Goal: Obtain resource: Obtain resource

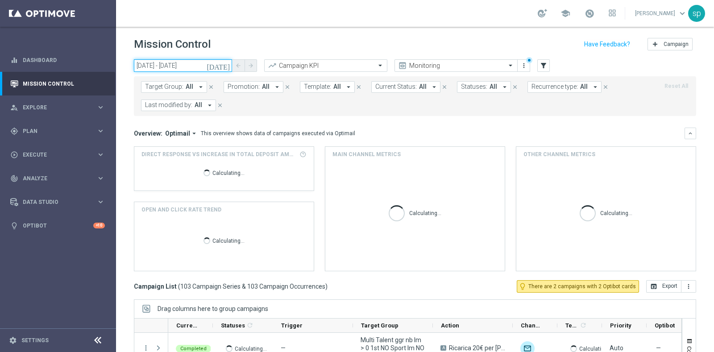
click at [194, 61] on input "[DATE] - [DATE]" at bounding box center [183, 65] width 98 height 12
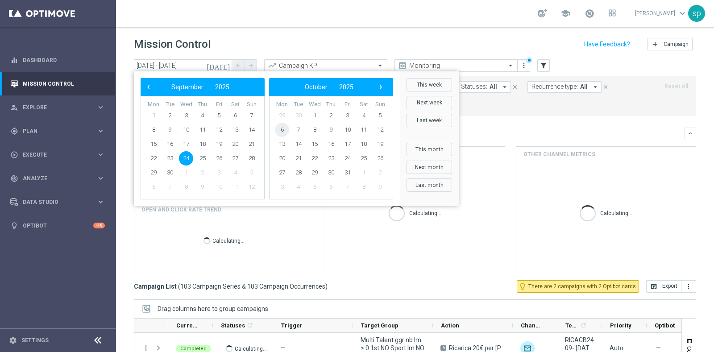
click at [279, 129] on span "6" at bounding box center [282, 130] width 14 height 14
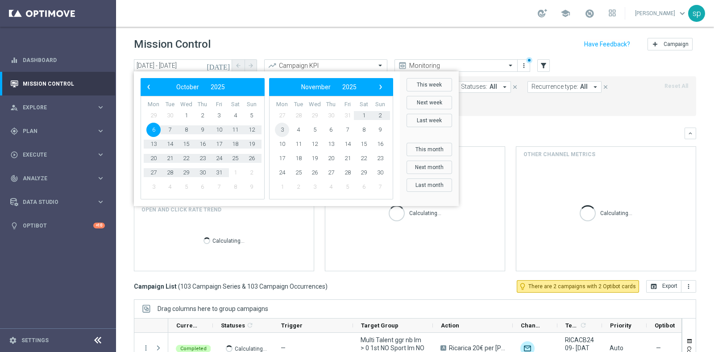
click at [279, 129] on span "3" at bounding box center [282, 130] width 14 height 14
type input "[DATE] - [DATE]"
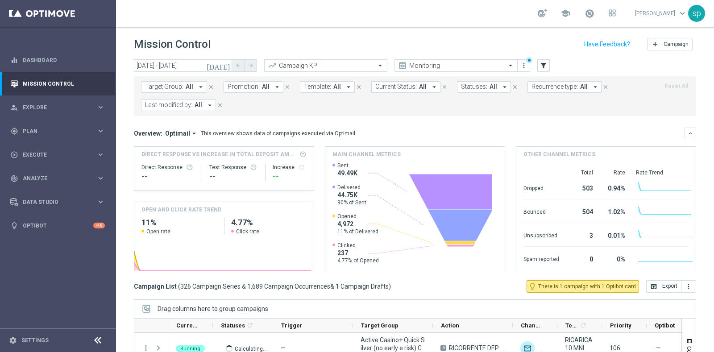
click at [187, 104] on span "Last modified by:" at bounding box center [168, 105] width 47 height 8
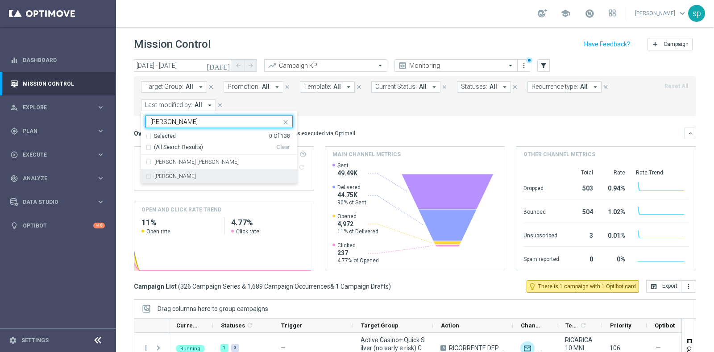
click at [207, 175] on div "[PERSON_NAME]" at bounding box center [223, 176] width 138 height 5
type input "[PERSON_NAME]"
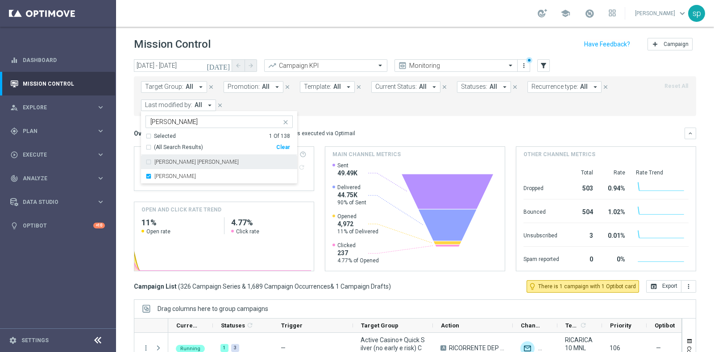
click at [377, 112] on div "Target Group: All arrow_drop_down close Promotion: All arrow_drop_down close Te…" at bounding box center [415, 96] width 562 height 40
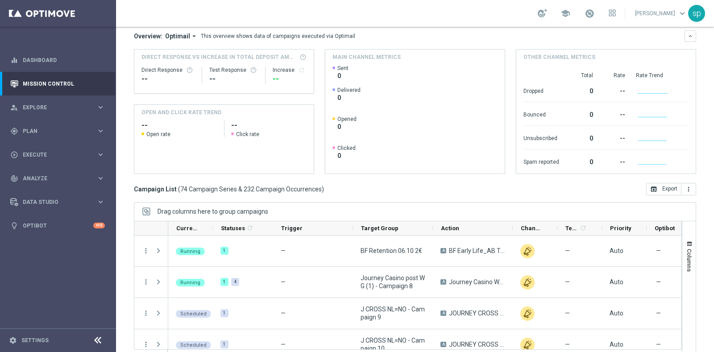
scroll to position [112, 0]
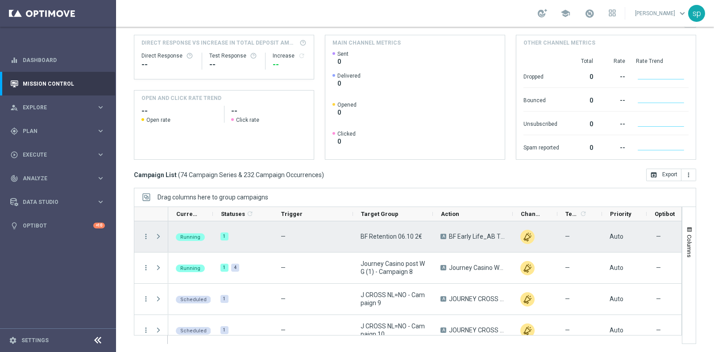
click at [158, 233] on span "Press SPACE to select this row." at bounding box center [158, 236] width 8 height 7
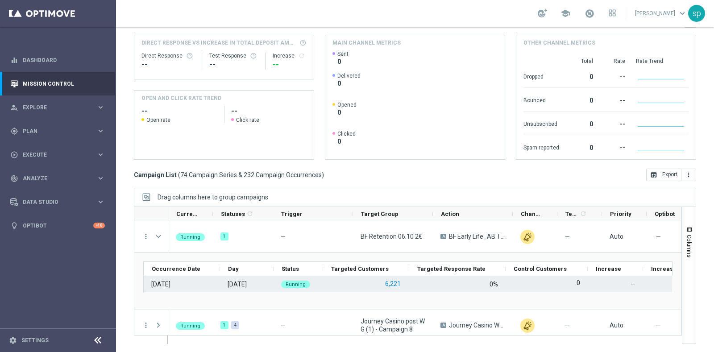
click at [394, 282] on button "6,221" at bounding box center [392, 283] width 17 height 11
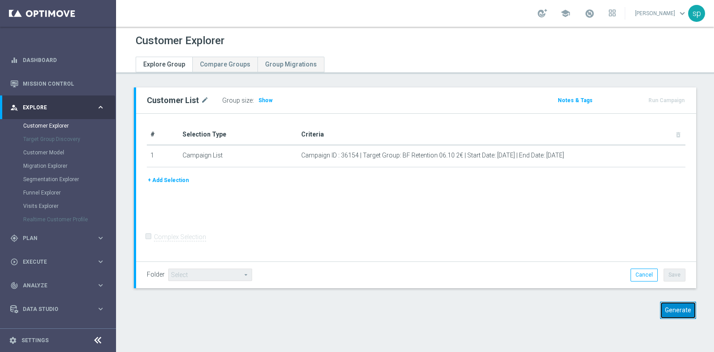
click at [672, 310] on button "Generate" at bounding box center [678, 310] width 36 height 17
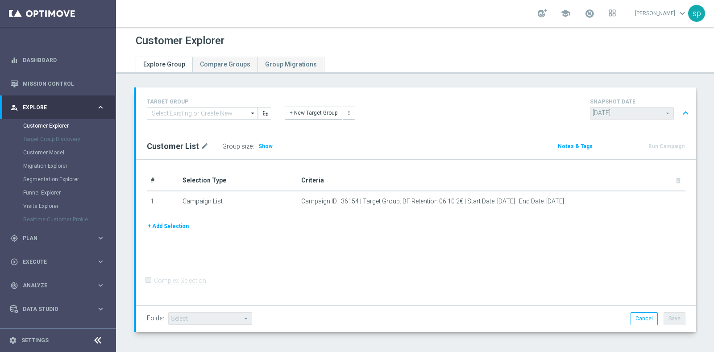
scroll to position [35, 0]
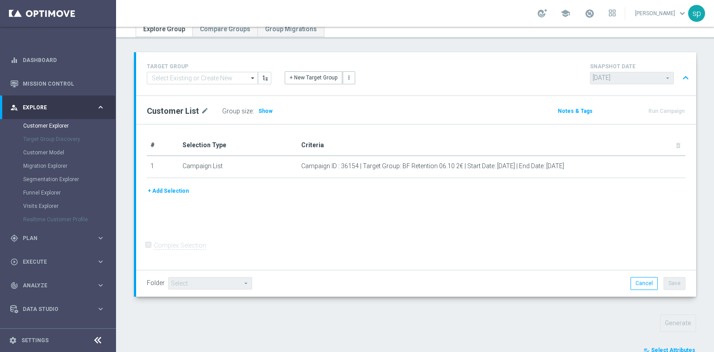
click at [670, 349] on span "Select Attributes" at bounding box center [673, 350] width 44 height 6
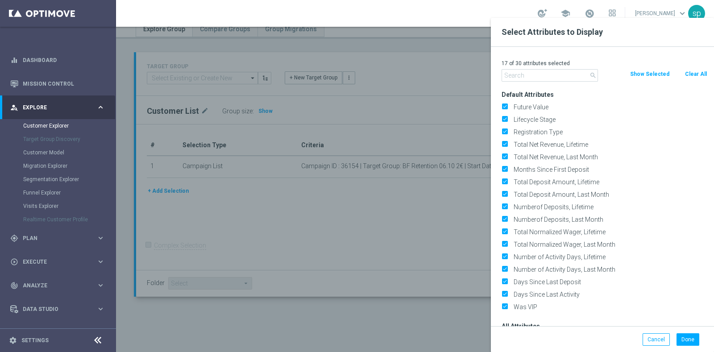
click at [687, 72] on button "Clear All" at bounding box center [696, 74] width 24 height 10
checkbox input "false"
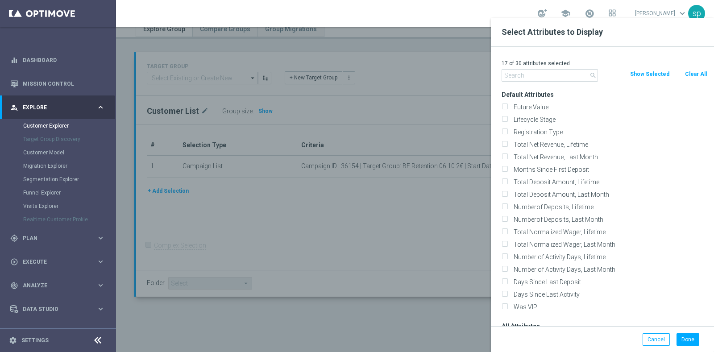
checkbox input "false"
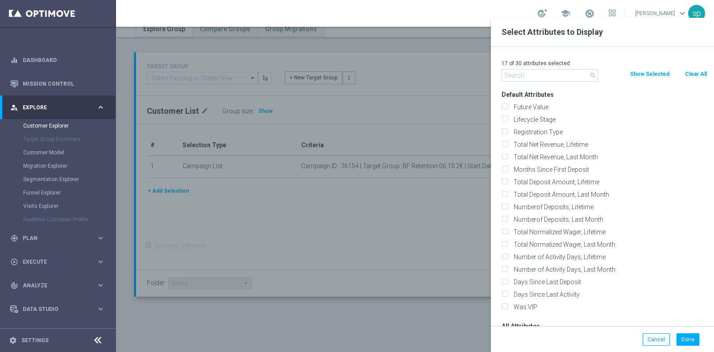
checkbox input "false"
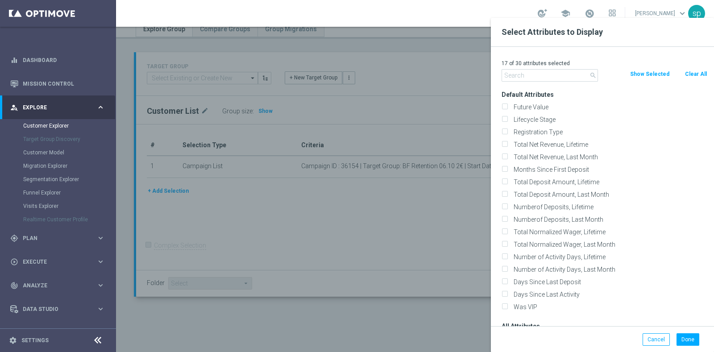
checkbox input "false"
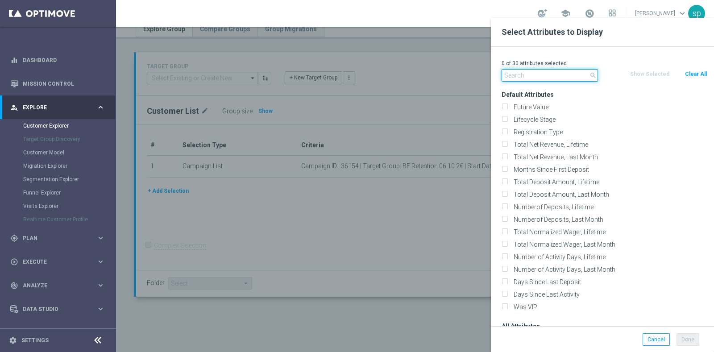
click at [529, 79] on input "text" at bounding box center [550, 75] width 96 height 12
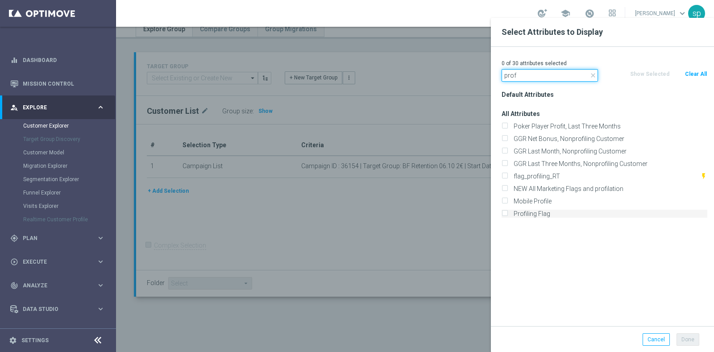
type input "prof"
click at [548, 214] on label "Profiling Flag" at bounding box center [609, 214] width 197 height 8
click at [507, 214] on input "Profiling Flag" at bounding box center [505, 215] width 6 height 6
checkbox input "true"
click at [543, 72] on input "prof" at bounding box center [550, 75] width 96 height 12
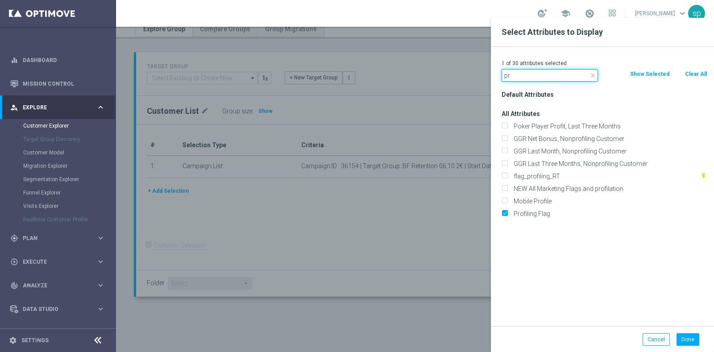
type input "p"
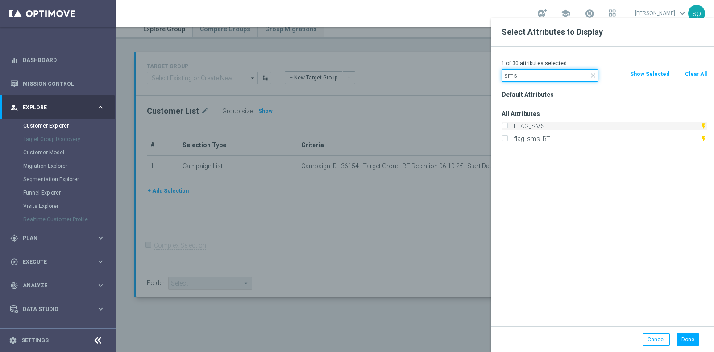
type input "sms"
click at [552, 124] on label "FLAG_SMS" at bounding box center [606, 126] width 190 height 8
click at [507, 125] on input "FLAG_SMS" at bounding box center [505, 128] width 6 height 6
checkbox input "true"
drag, startPoint x: 429, startPoint y: 78, endPoint x: 391, endPoint y: 83, distance: 38.7
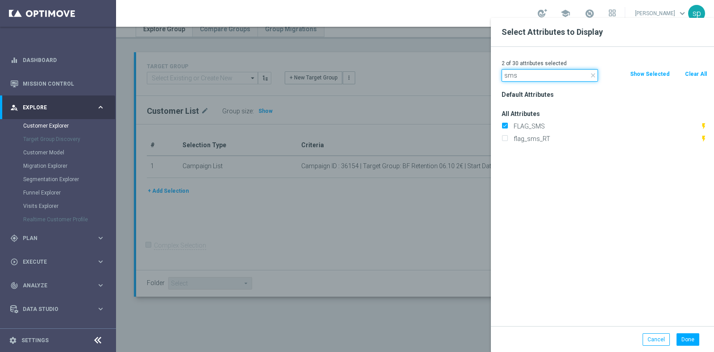
type input "news"
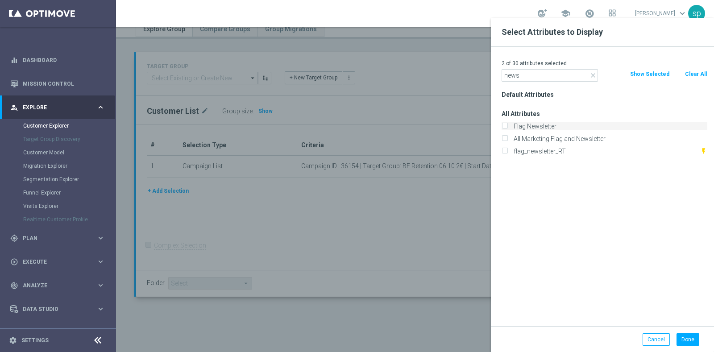
click at [531, 124] on label "Flag Newsletter" at bounding box center [609, 126] width 197 height 8
click at [507, 125] on input "Flag Newsletter" at bounding box center [505, 128] width 6 height 6
checkbox input "true"
drag, startPoint x: 535, startPoint y: 77, endPoint x: 435, endPoint y: 78, distance: 99.5
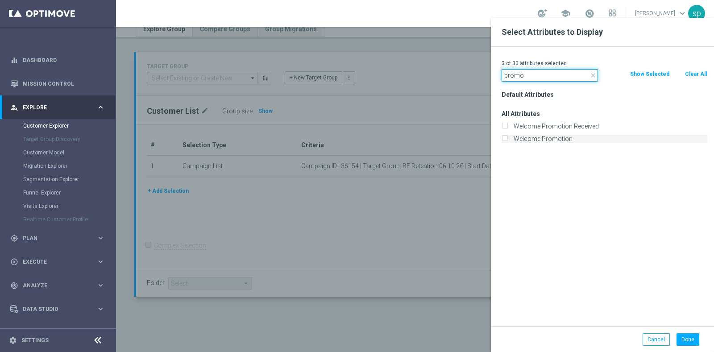
type input "promo"
click at [544, 135] on label "Welcome Promotion" at bounding box center [609, 139] width 197 height 8
click at [507, 137] on input "Welcome Promotion" at bounding box center [505, 140] width 6 height 6
checkbox input "true"
click at [687, 336] on button "Done" at bounding box center [688, 339] width 23 height 12
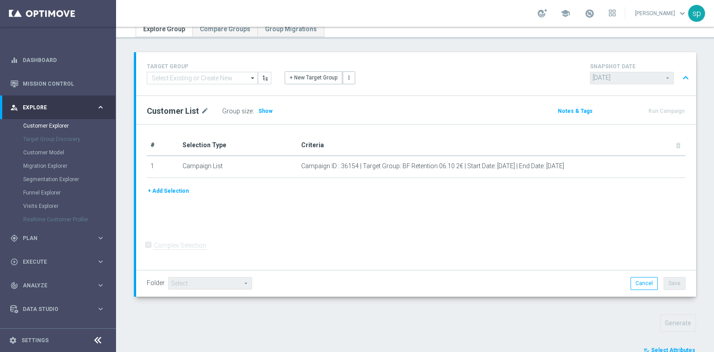
type input "Search"
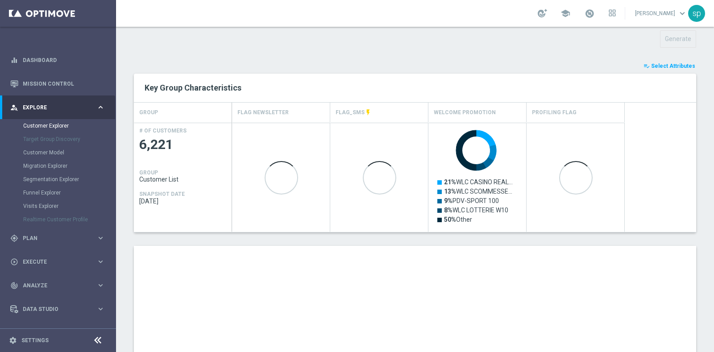
scroll to position [481, 0]
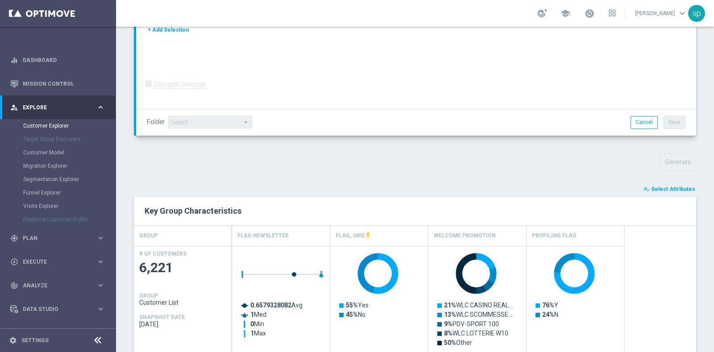
click at [673, 186] on span "Select Attributes" at bounding box center [673, 189] width 44 height 6
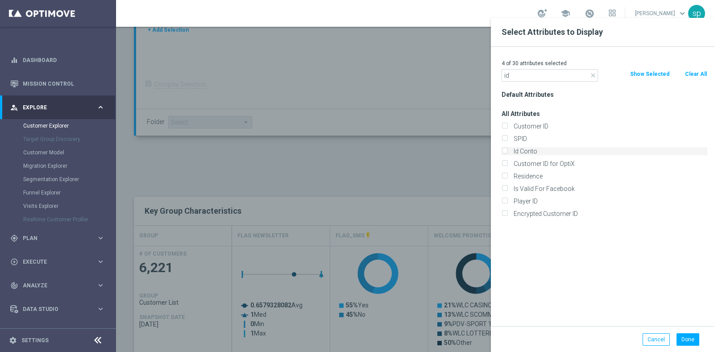
type input "id"
click at [561, 151] on label "Id Conto" at bounding box center [609, 151] width 197 height 8
click at [507, 151] on input "Id Conto" at bounding box center [505, 152] width 6 height 6
checkbox input "true"
click at [687, 341] on button "Done" at bounding box center [688, 339] width 23 height 12
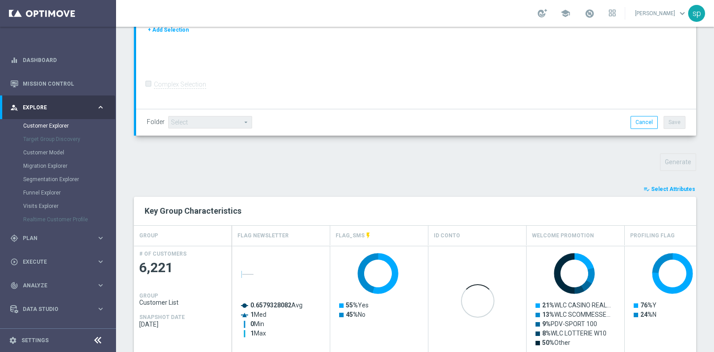
scroll to position [481, 0]
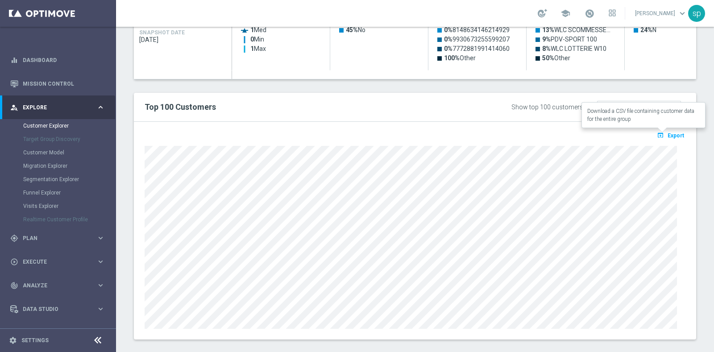
click at [668, 133] on span "Export" at bounding box center [676, 136] width 17 height 6
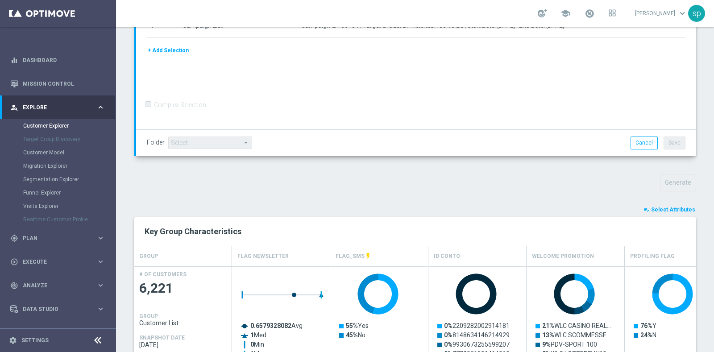
scroll to position [158, 0]
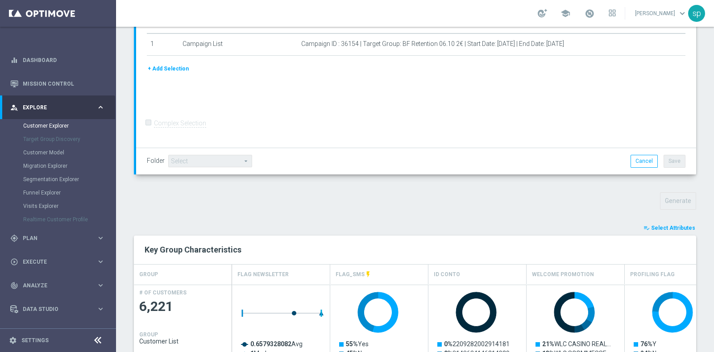
click at [679, 227] on span "Select Attributes" at bounding box center [673, 228] width 44 height 6
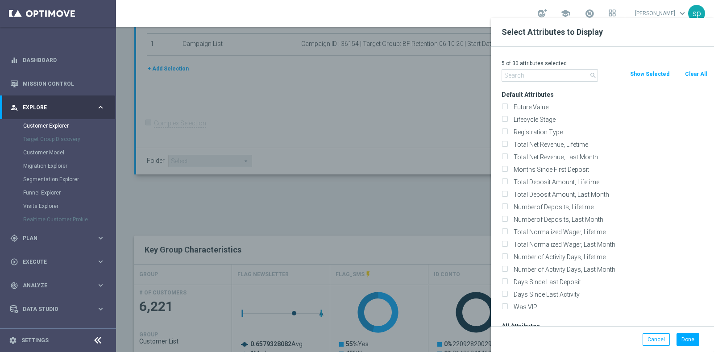
click at [653, 74] on button "Show Selected" at bounding box center [649, 74] width 41 height 10
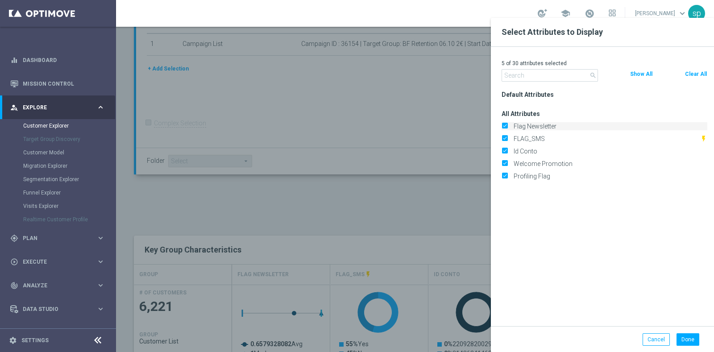
click at [504, 128] on input "Flag Newsletter" at bounding box center [505, 128] width 6 height 6
click at [507, 139] on input "Id Conto" at bounding box center [505, 140] width 6 height 6
click at [507, 125] on input "FLAG_SMS" at bounding box center [505, 128] width 6 height 6
click at [506, 127] on input "Welcome Promotion" at bounding box center [505, 128] width 6 height 6
click at [506, 127] on input "Profiling Flag" at bounding box center [505, 128] width 6 height 6
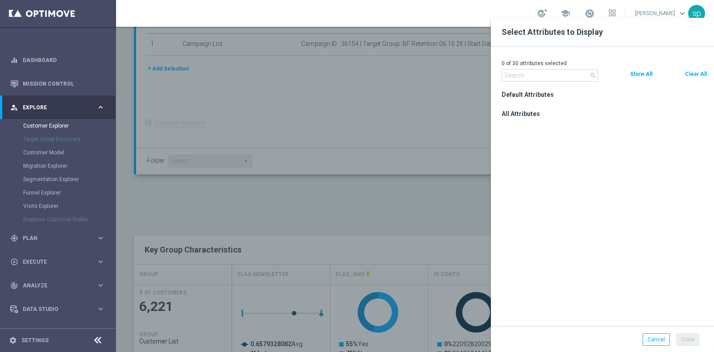
click at [698, 70] on button "Clear All" at bounding box center [696, 74] width 24 height 10
click at [540, 77] on input "text" at bounding box center [550, 75] width 96 height 12
click at [690, 70] on button "Clear All" at bounding box center [696, 74] width 24 height 10
click at [699, 72] on button "Clear All" at bounding box center [696, 74] width 24 height 10
click at [638, 70] on button "Show All" at bounding box center [641, 74] width 24 height 10
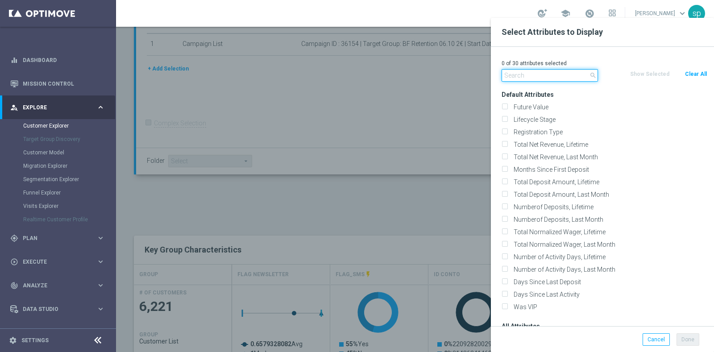
click at [576, 71] on input "text" at bounding box center [550, 75] width 96 height 12
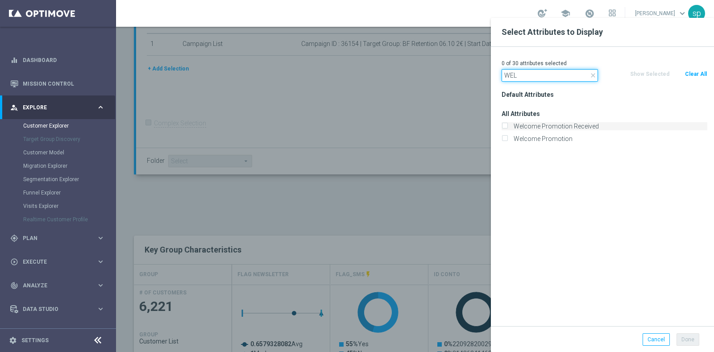
type input "WEL"
click at [570, 128] on label "Welcome Promotion Received" at bounding box center [609, 126] width 197 height 8
click at [507, 128] on input "Welcome Promotion Received" at bounding box center [505, 128] width 6 height 6
checkbox input "true"
click at [529, 78] on input "WEL" at bounding box center [550, 75] width 96 height 12
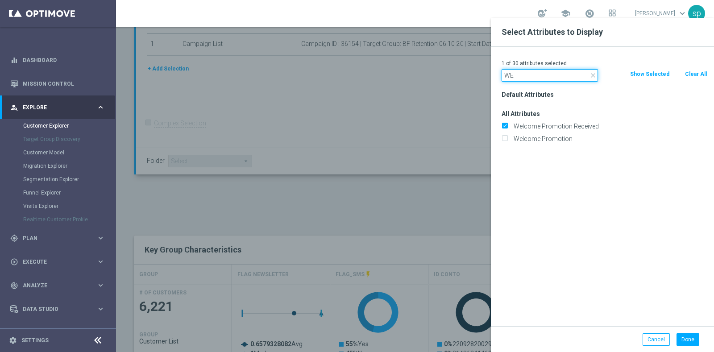
type input "W"
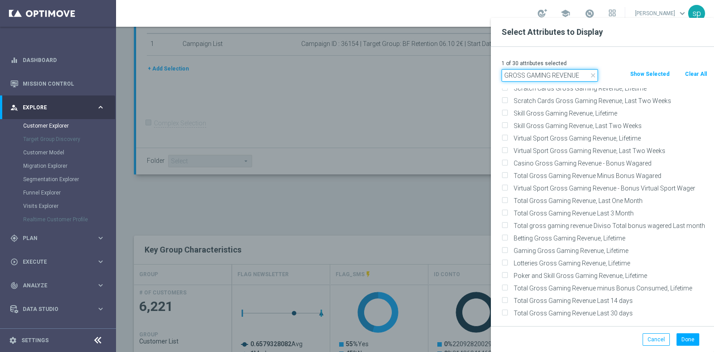
scroll to position [145, 0]
type input "GROSS GAMING REVENUE"
click at [672, 287] on label "Total Gross Gaming Revenue minus Bonus Consumed, Lifetime" at bounding box center [609, 288] width 197 height 8
click at [507, 287] on input "Total Gross Gaming Revenue minus Bonus Consumed, Lifetime" at bounding box center [505, 289] width 6 height 6
checkbox input "true"
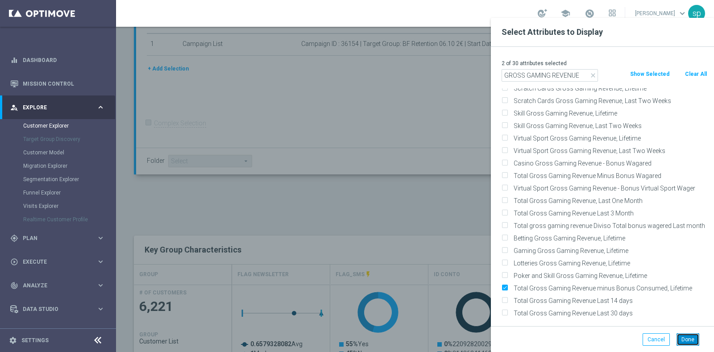
click at [687, 339] on button "Done" at bounding box center [688, 339] width 23 height 12
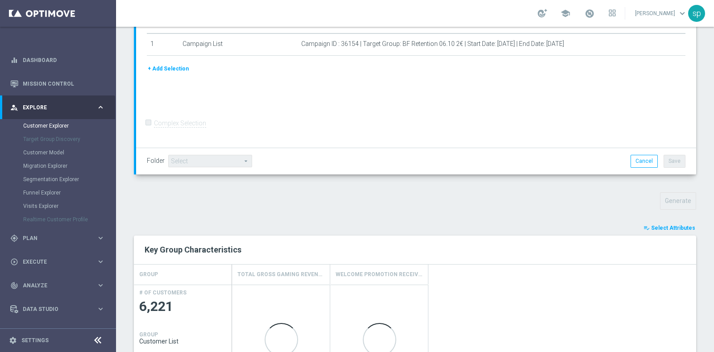
scroll to position [442, 0]
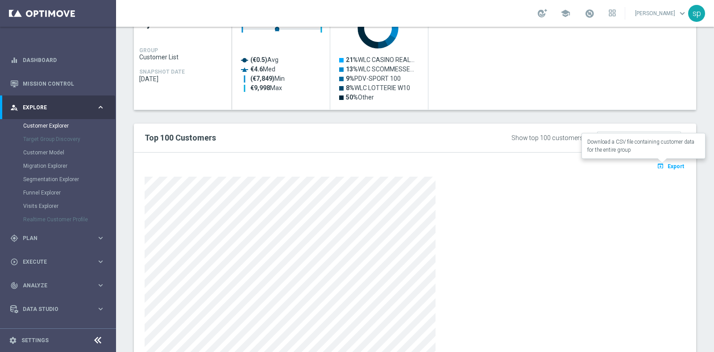
click at [668, 163] on span "Export" at bounding box center [676, 166] width 17 height 6
